Goal: Transaction & Acquisition: Purchase product/service

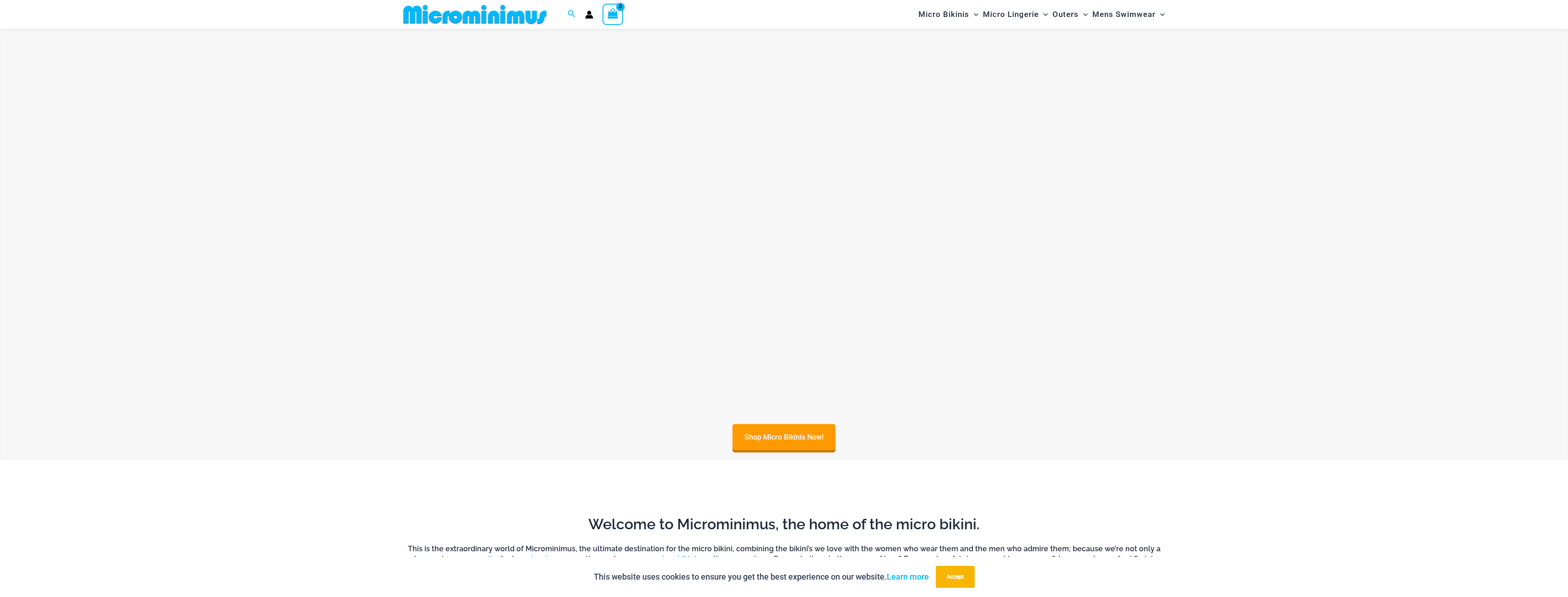
scroll to position [496, 0]
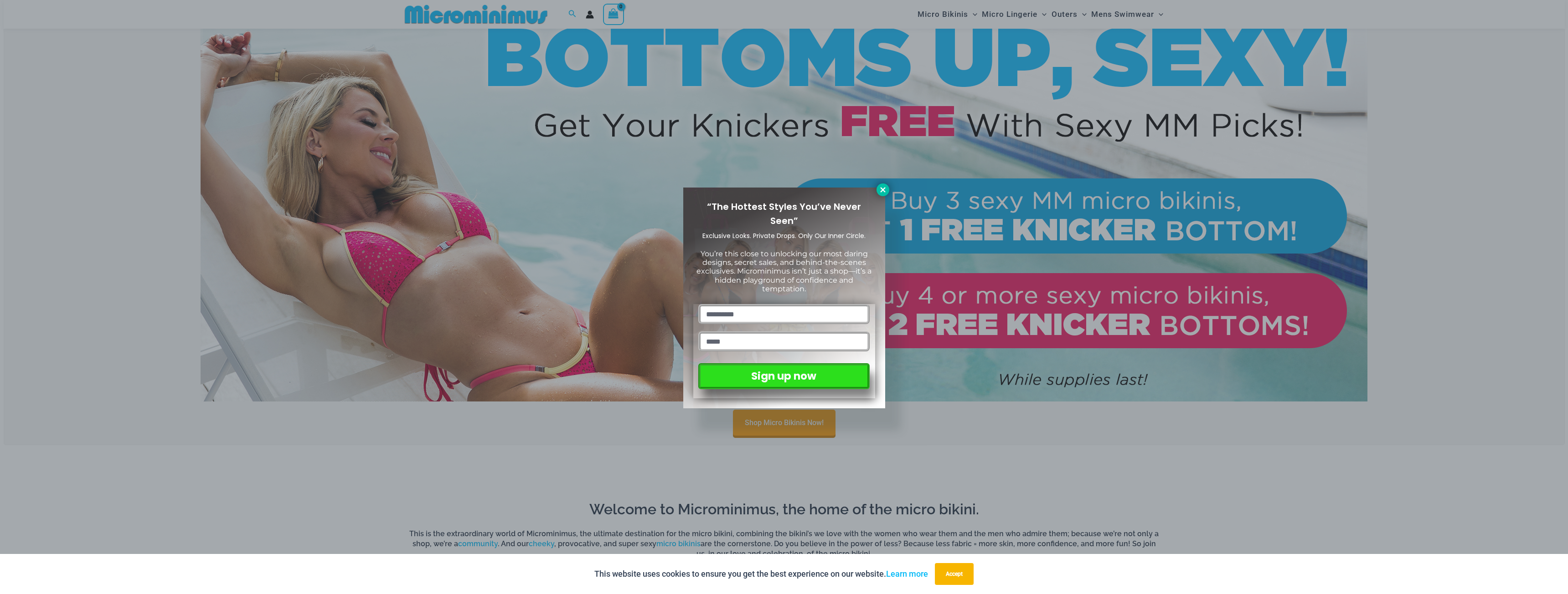
click at [878, 190] on icon at bounding box center [882, 189] width 8 height 8
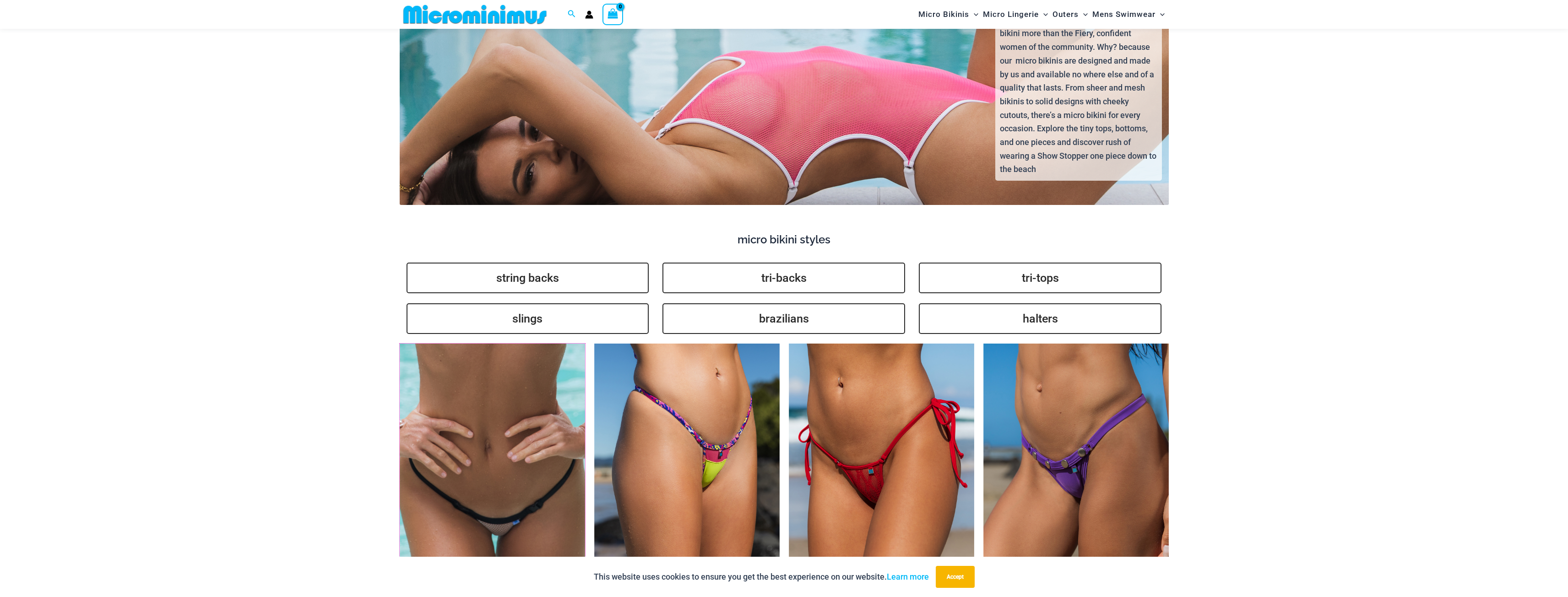
scroll to position [2293, 0]
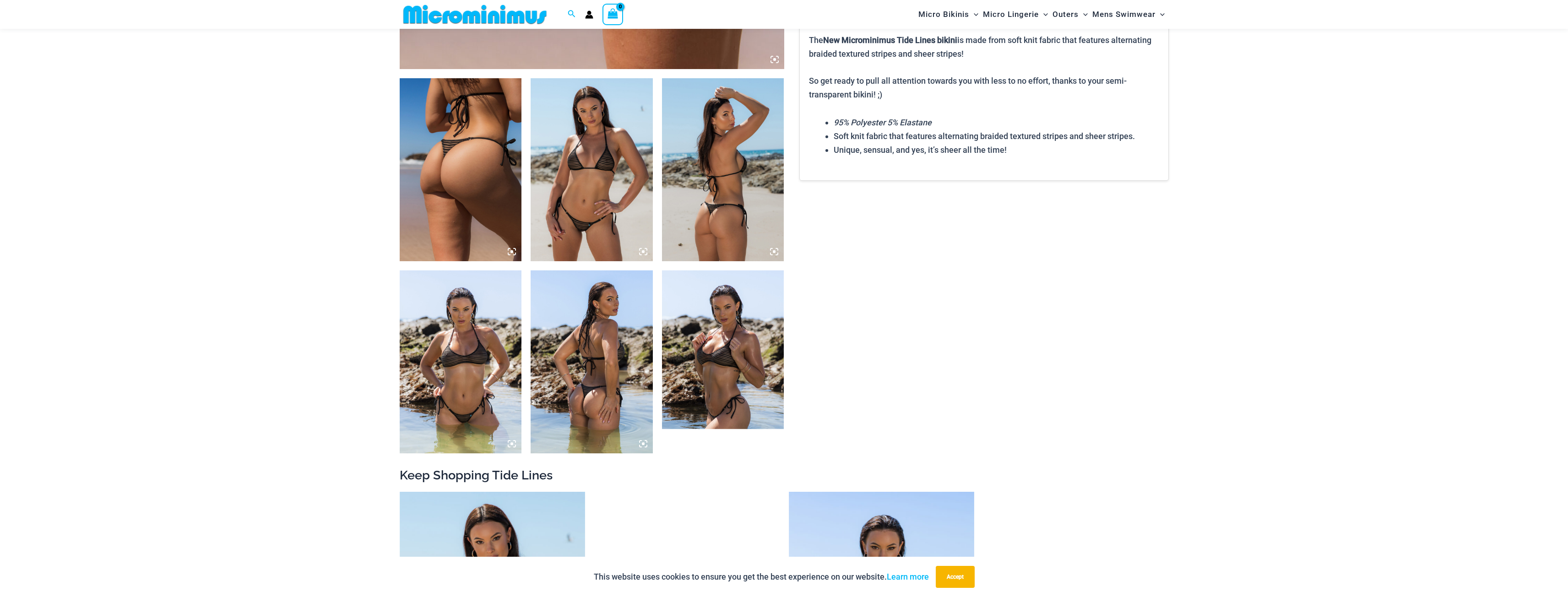
scroll to position [586, 0]
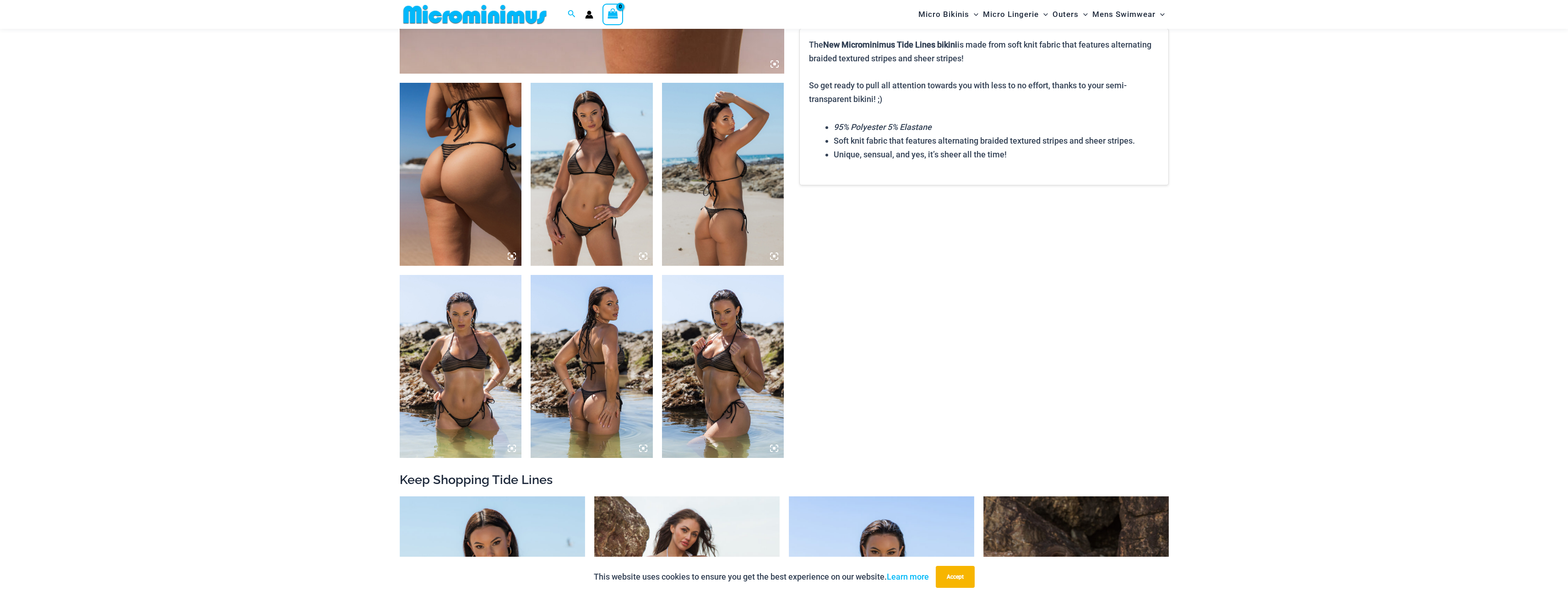
click at [611, 157] on img at bounding box center [592, 175] width 122 height 183
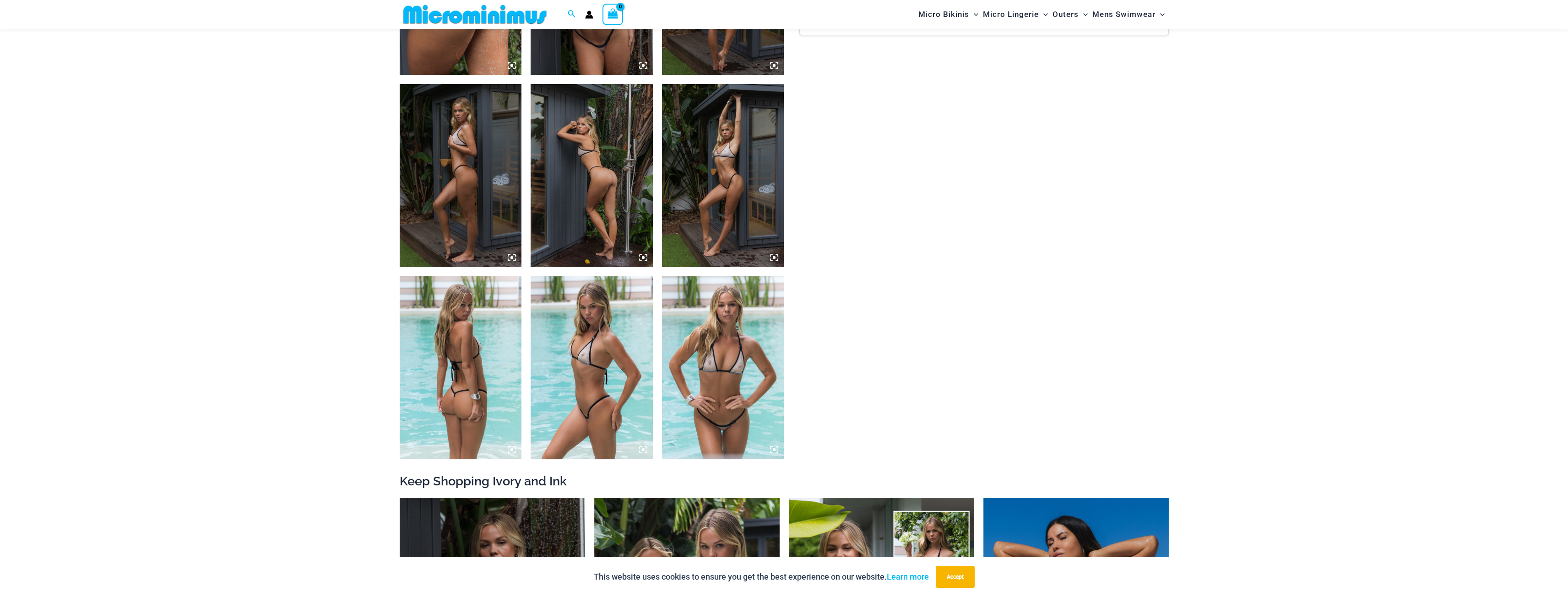
scroll to position [815, 0]
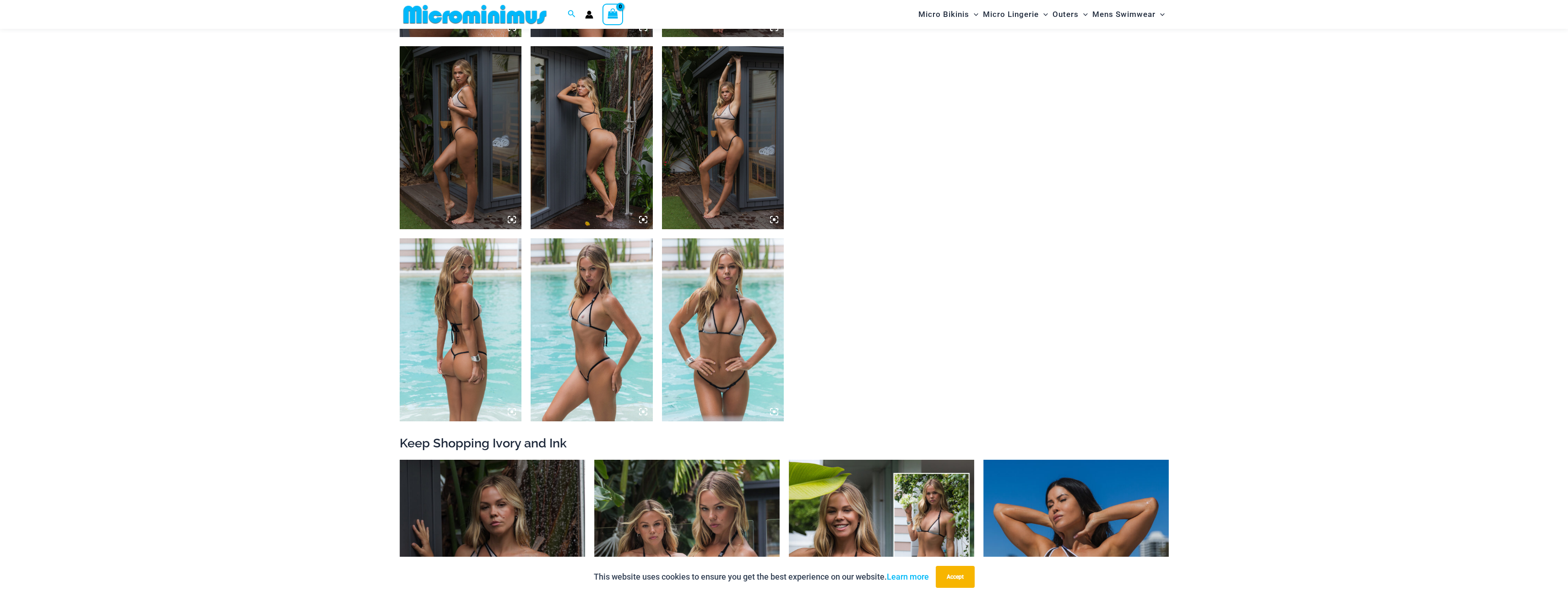
click at [724, 340] on img at bounding box center [723, 330] width 122 height 183
